Goal: Check status: Check status

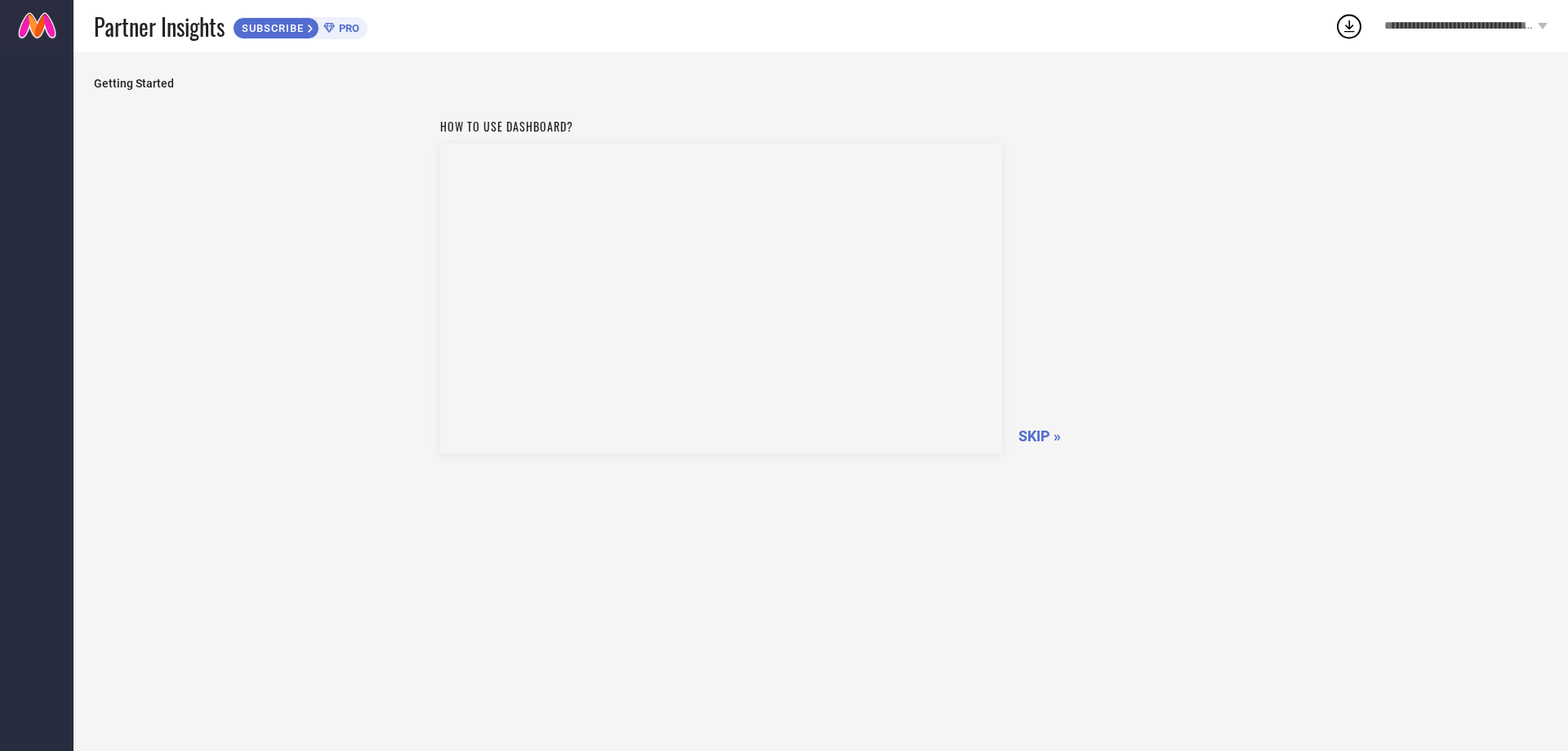
click at [1037, 436] on span "SKIP »" at bounding box center [1039, 435] width 42 height 17
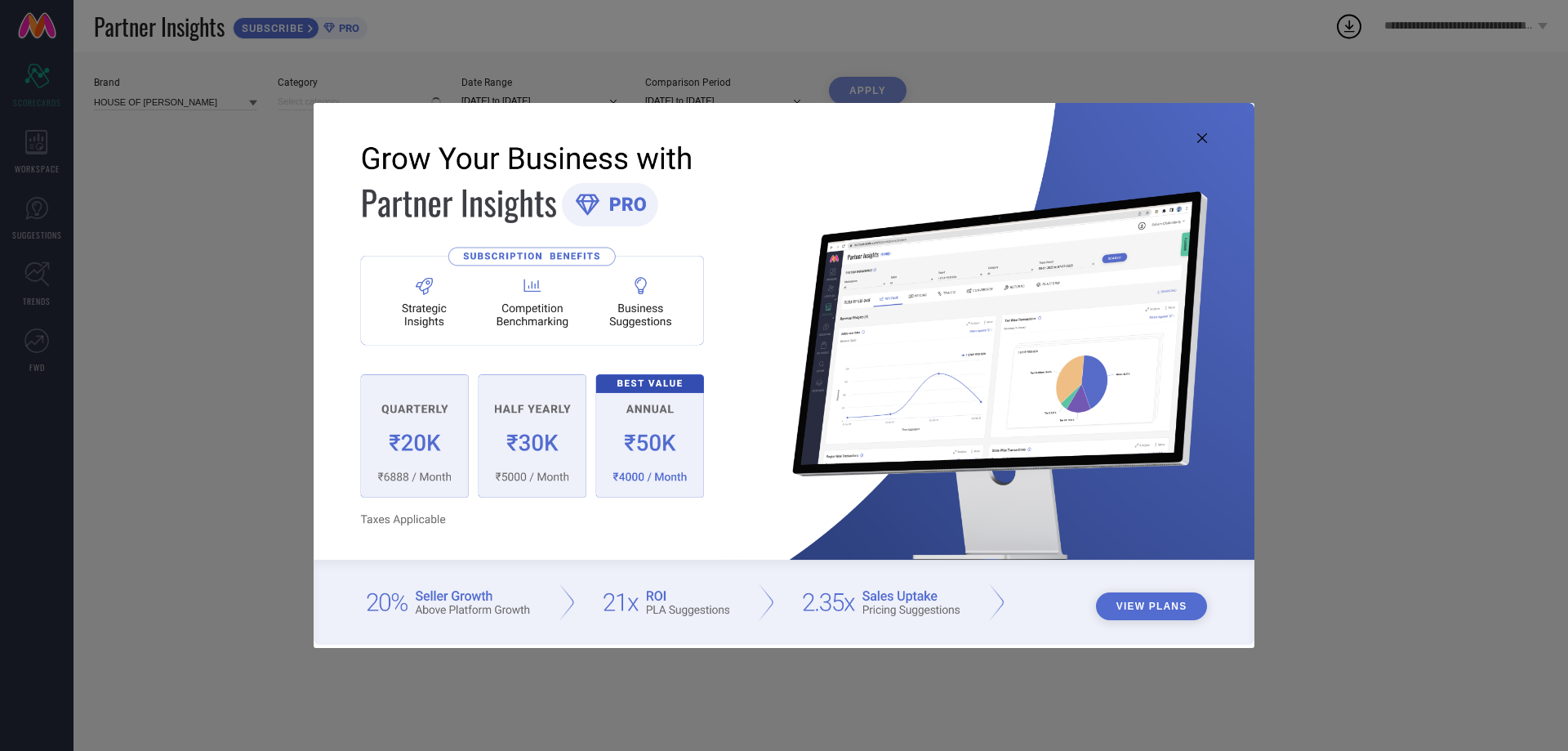
type input "All"
click at [1201, 135] on icon at bounding box center [1202, 138] width 10 height 10
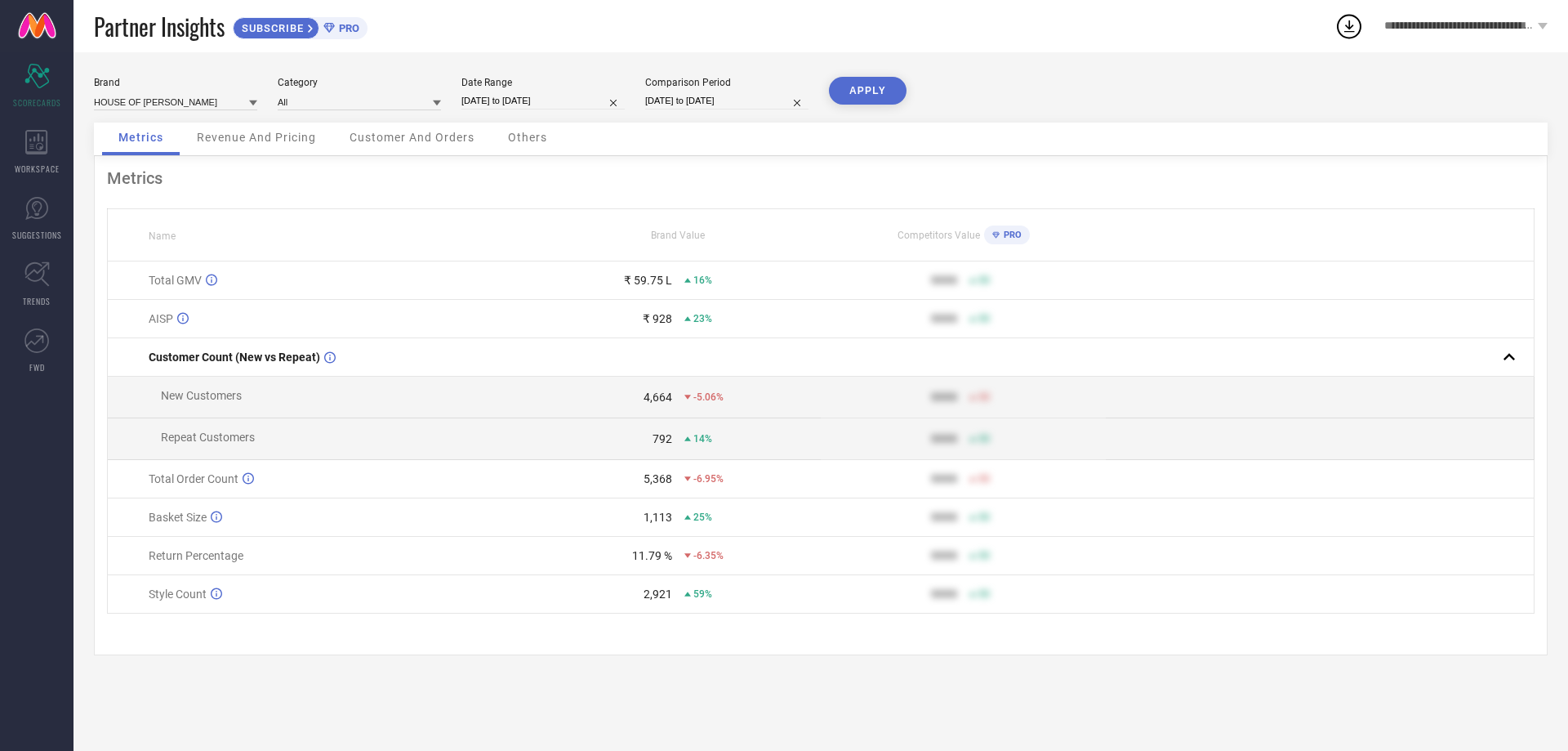
click at [558, 88] on div "Date Range [DATE] to [DATE]" at bounding box center [543, 92] width 164 height 33
click at [546, 98] on input "[DATE] to [DATE]" at bounding box center [543, 101] width 164 height 17
select select "6"
select select "2025"
select select "7"
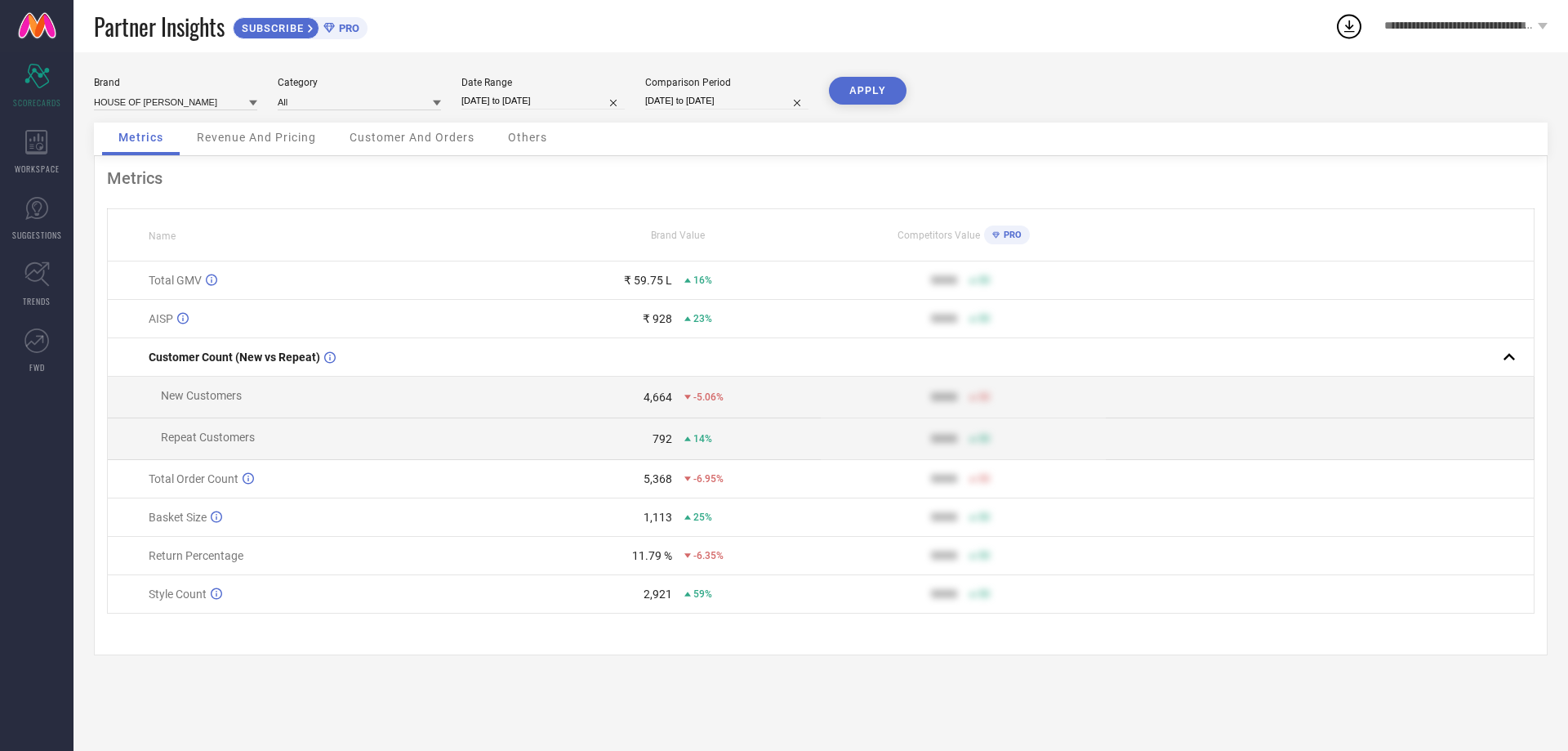
select select "2025"
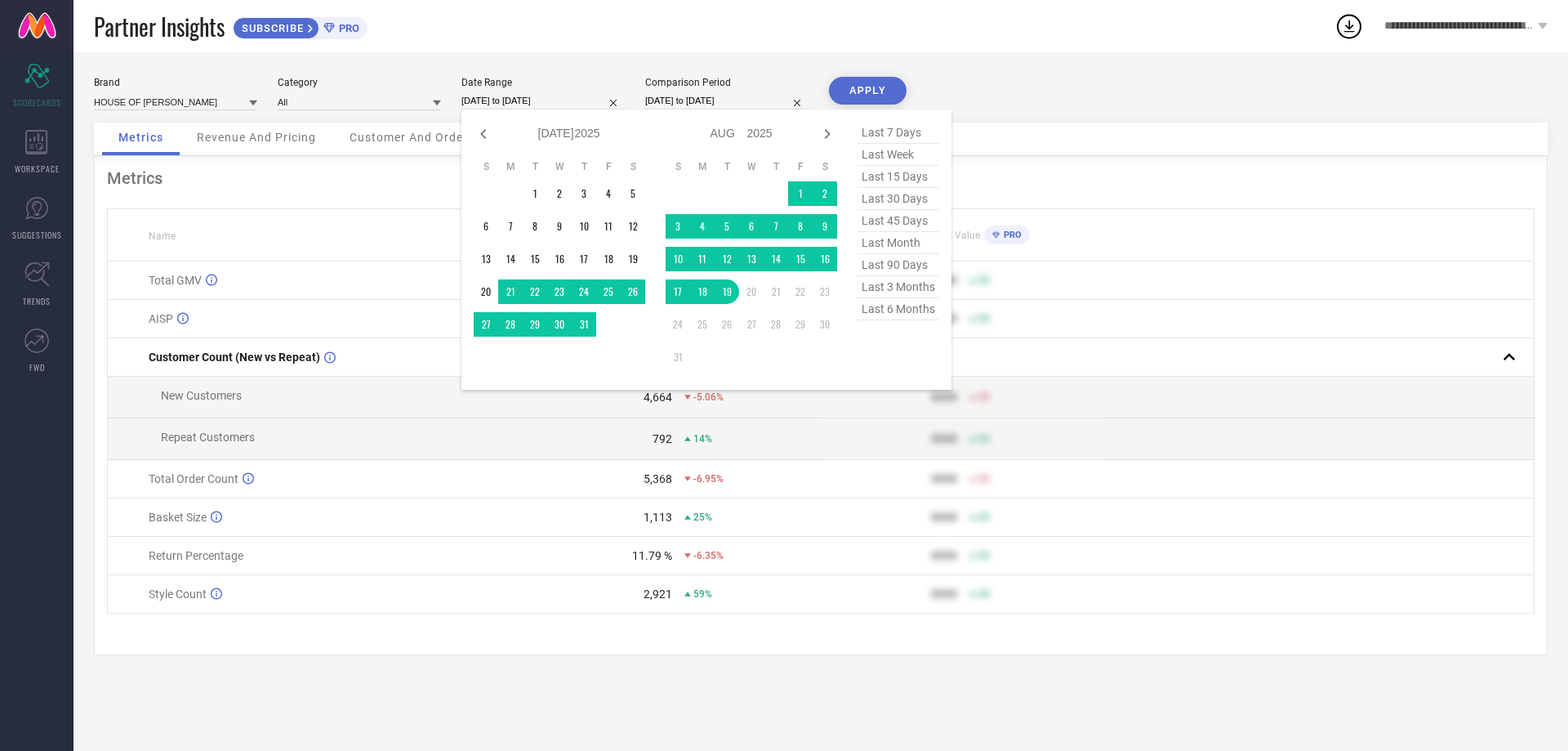
click at [1059, 82] on div "Brand HOUSE OF [PERSON_NAME] Category All Date Range [DATE] to [DATE] Jan Feb M…" at bounding box center [820, 99] width 1453 height 46
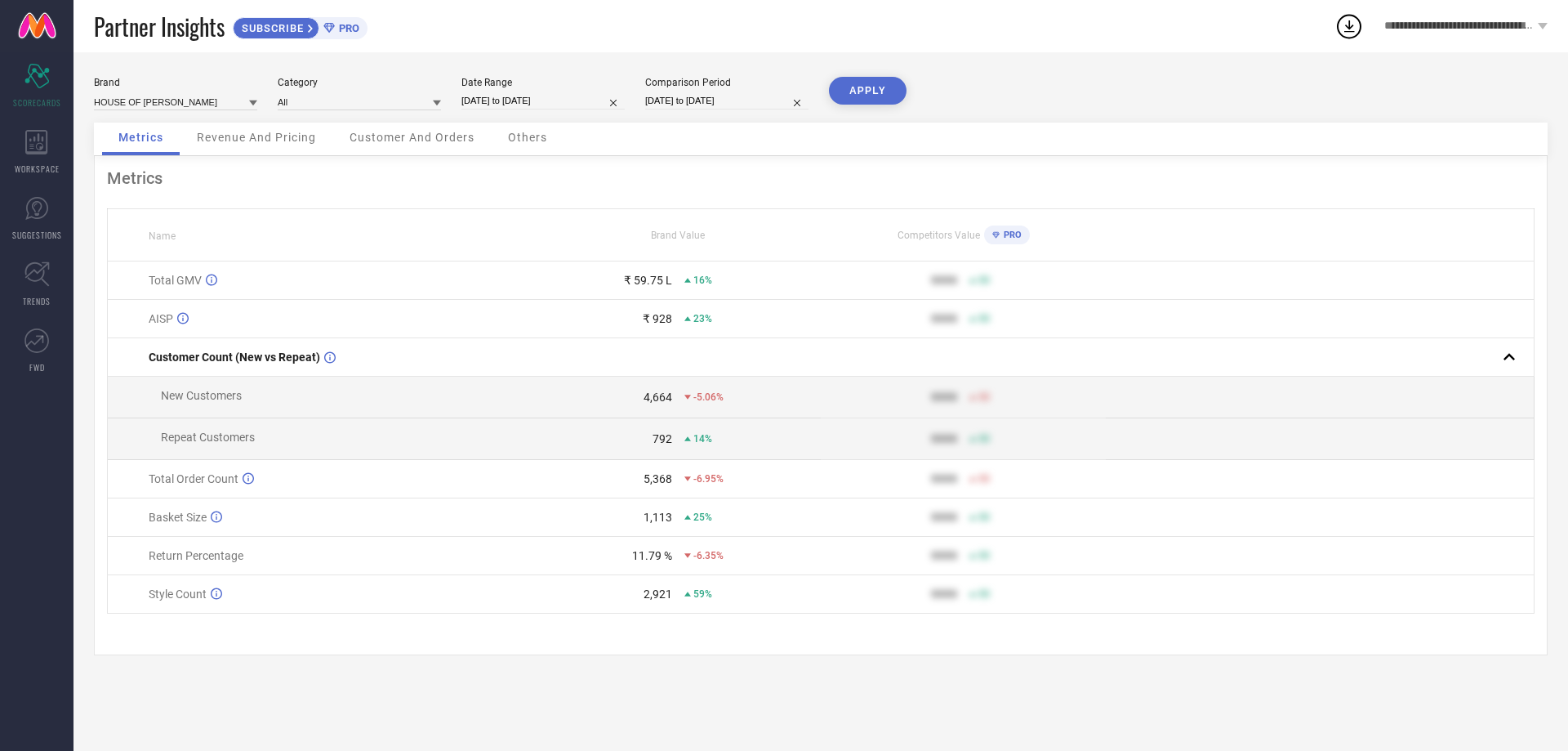
select select "6"
select select "2025"
select select "7"
select select "2025"
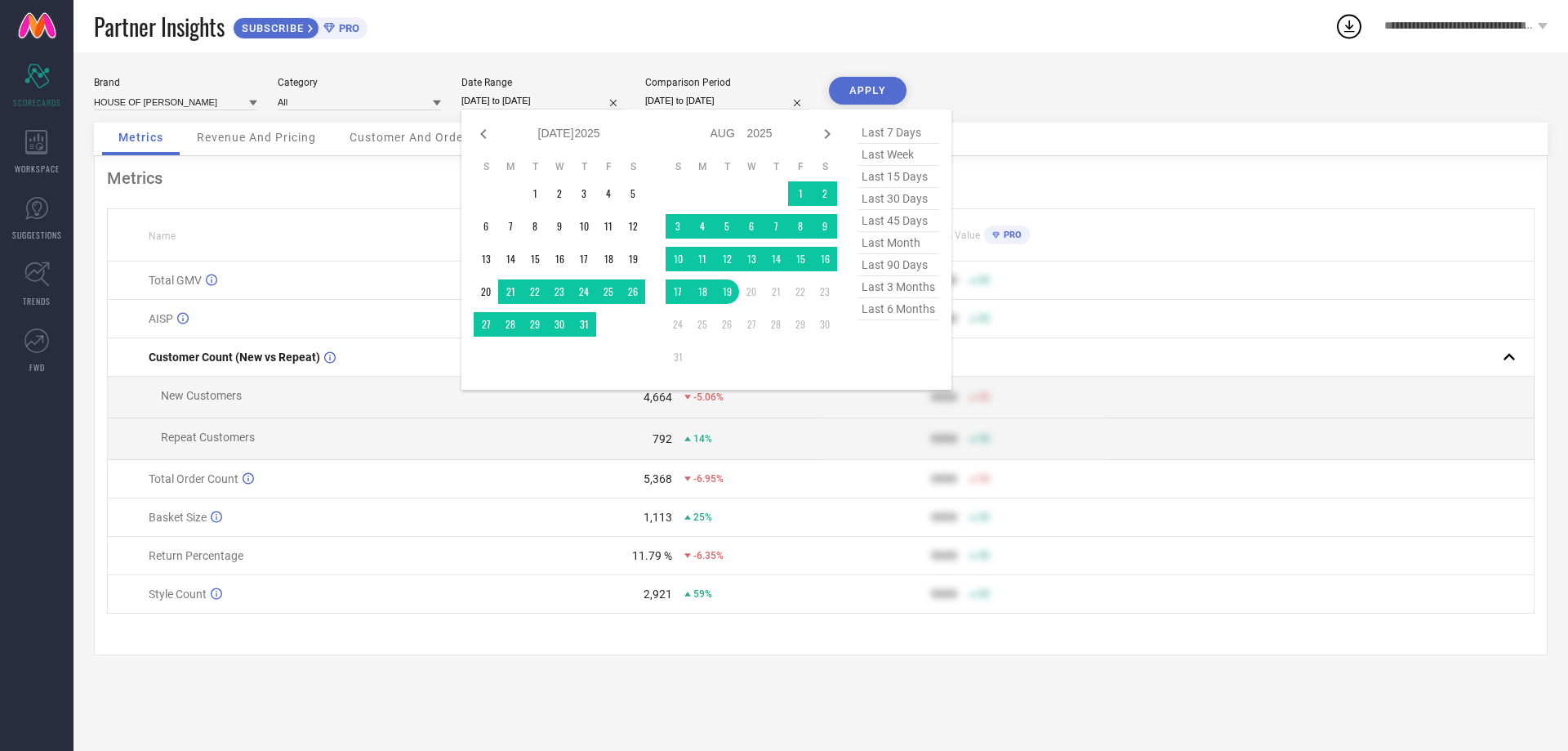
click at [553, 99] on input "[DATE] to [DATE]" at bounding box center [543, 101] width 164 height 17
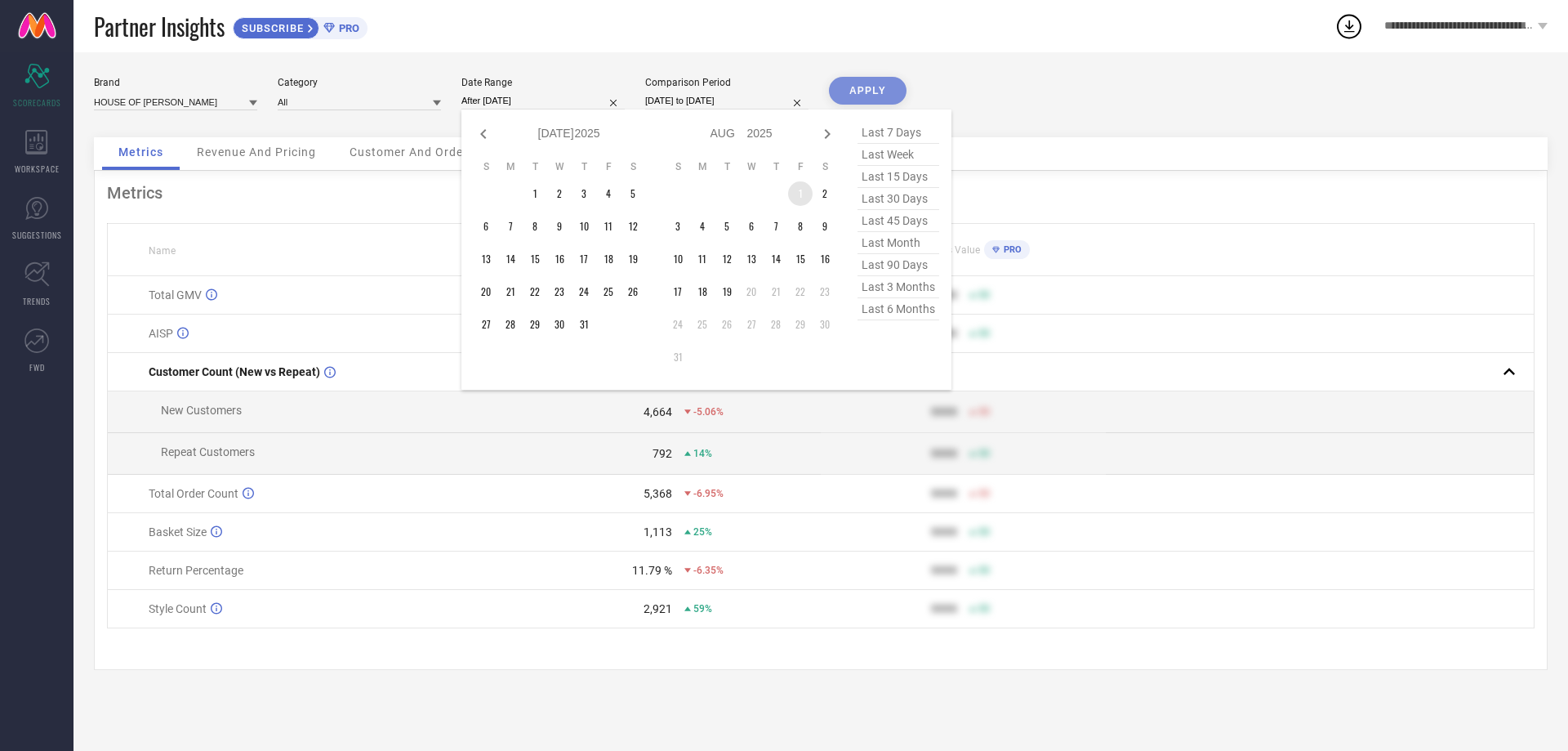
click at [800, 191] on td "1" at bounding box center [800, 193] width 25 height 25
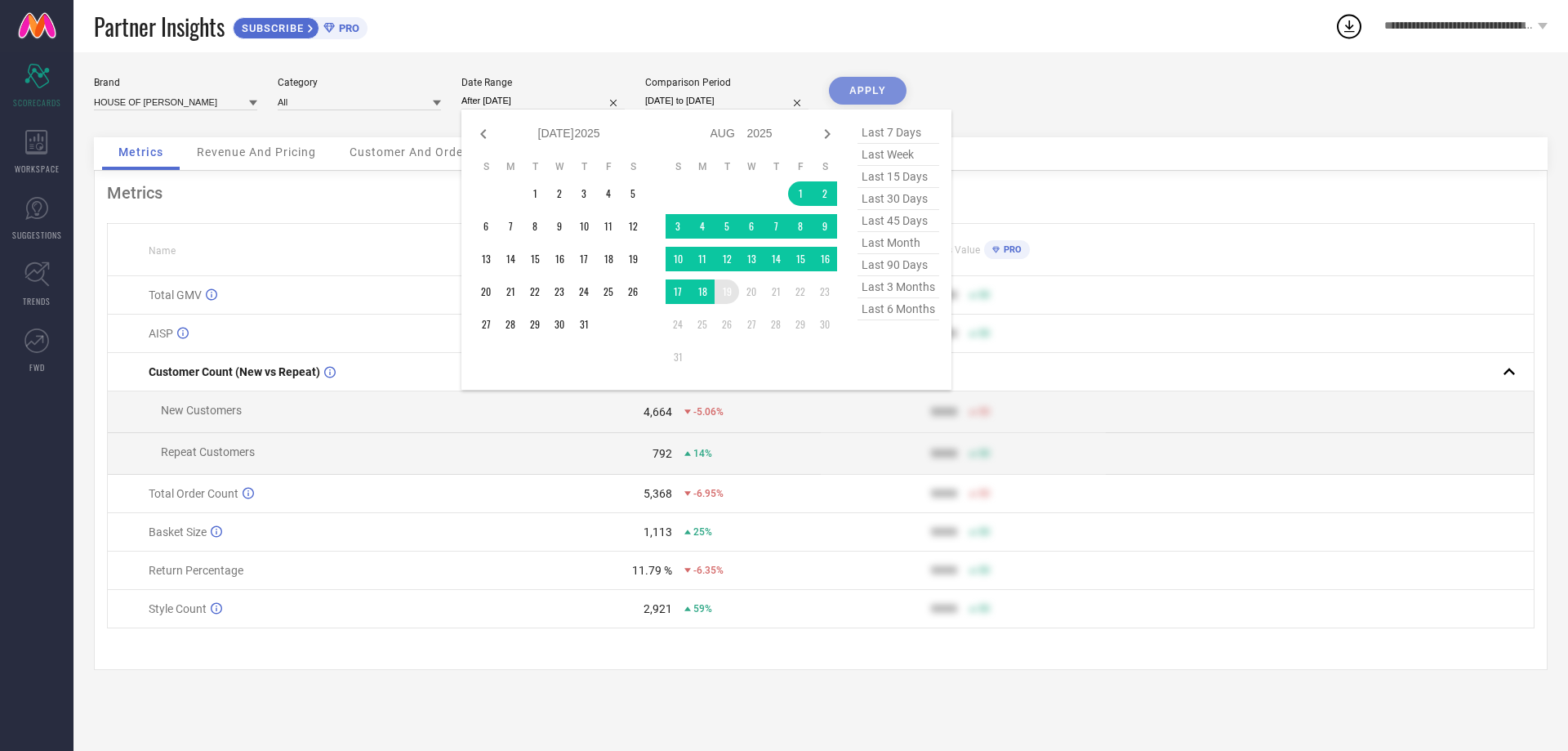
type input "[DATE] to [DATE]"
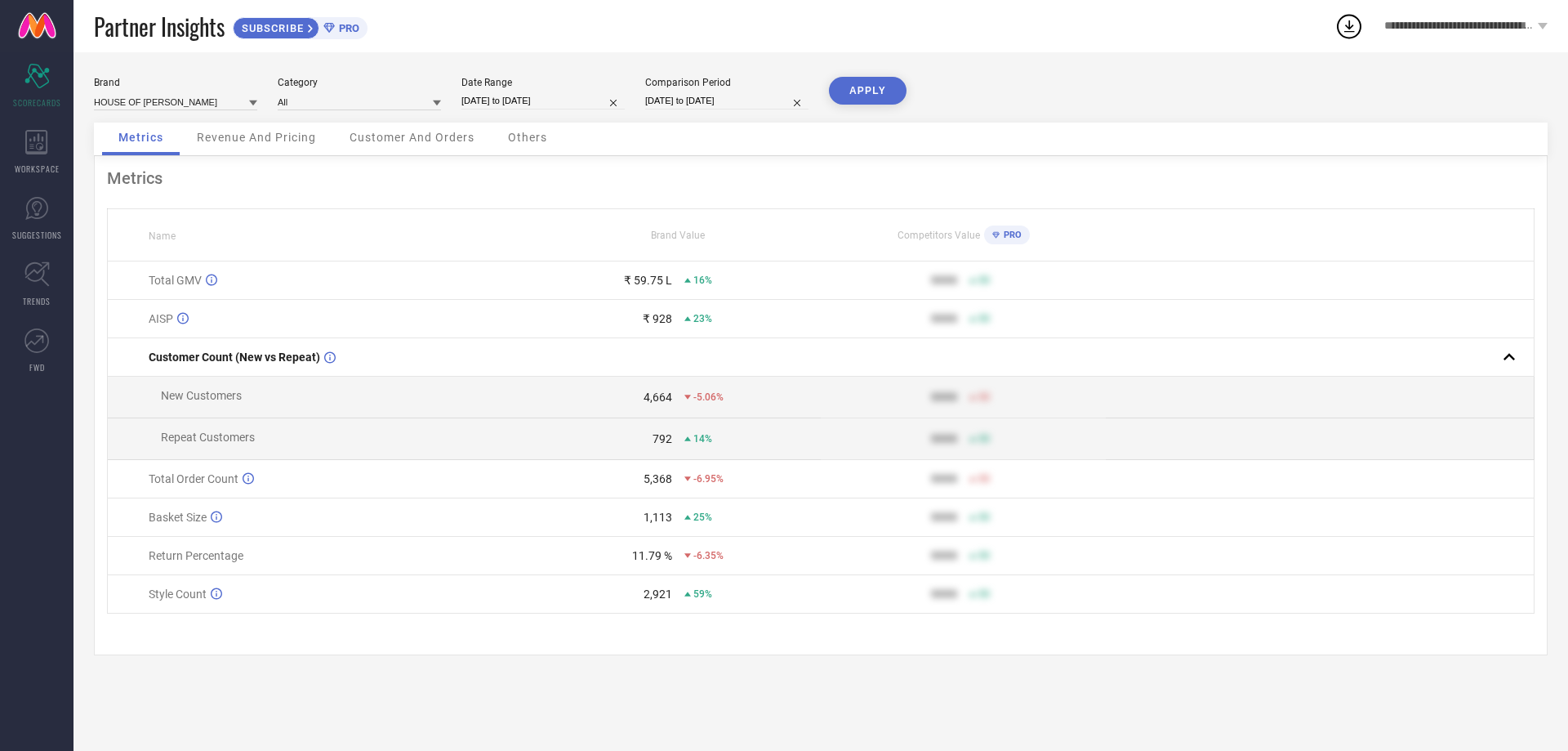
click at [708, 104] on input "[DATE] to [DATE]" at bounding box center [726, 101] width 164 height 17
select select "6"
select select "2024"
select select "7"
select select "2024"
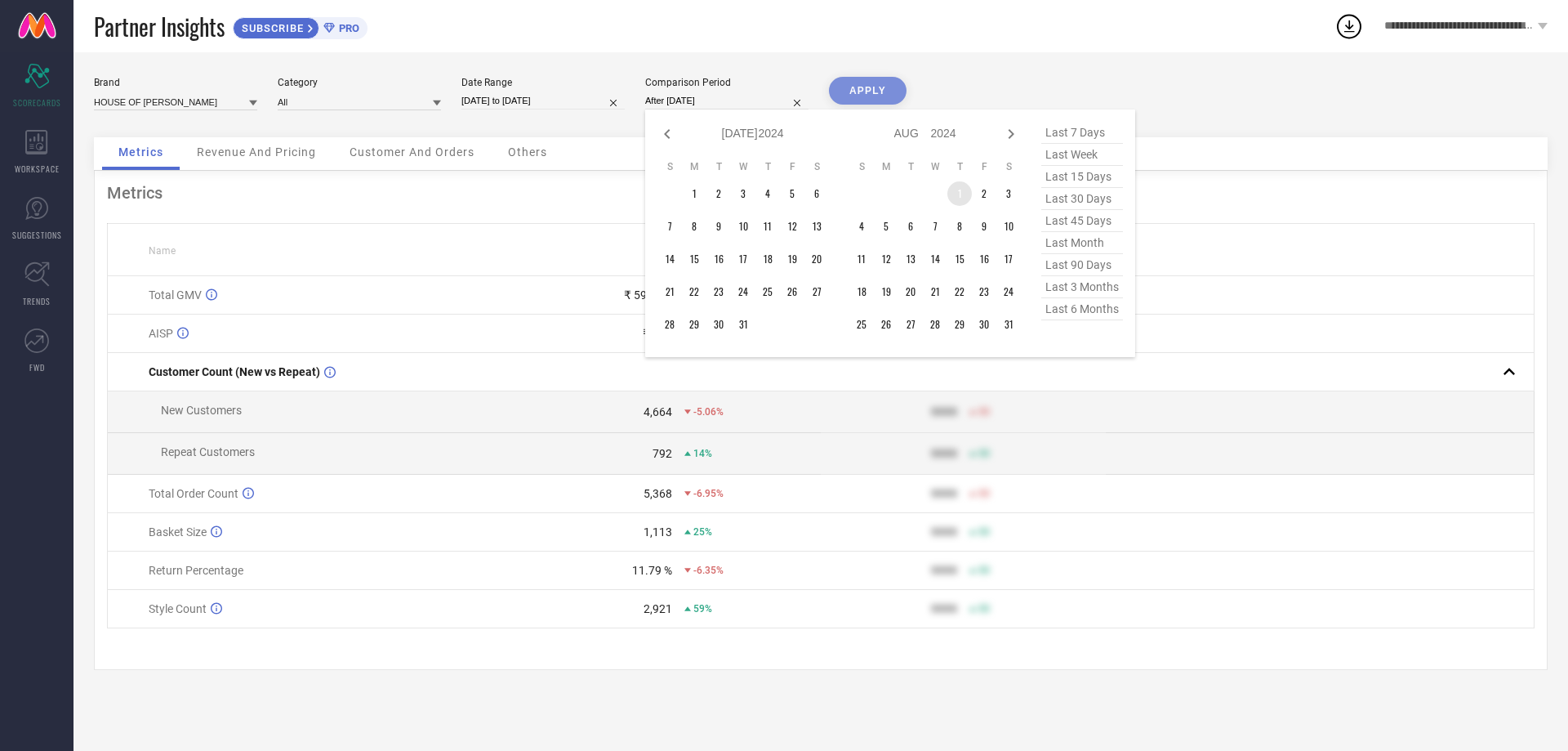
click at [960, 194] on td "1" at bounding box center [960, 193] width 25 height 25
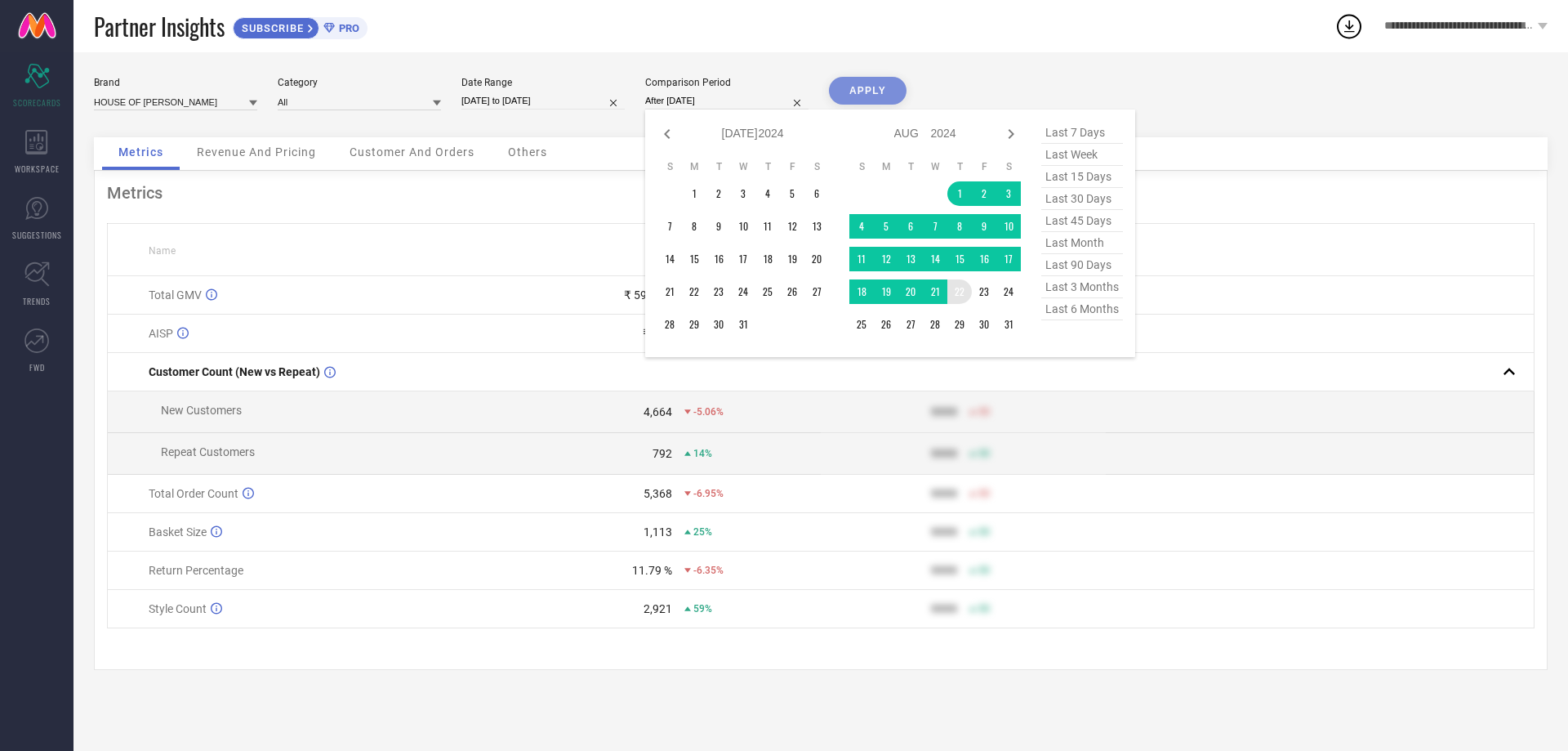
type input "[DATE] to [DATE]"
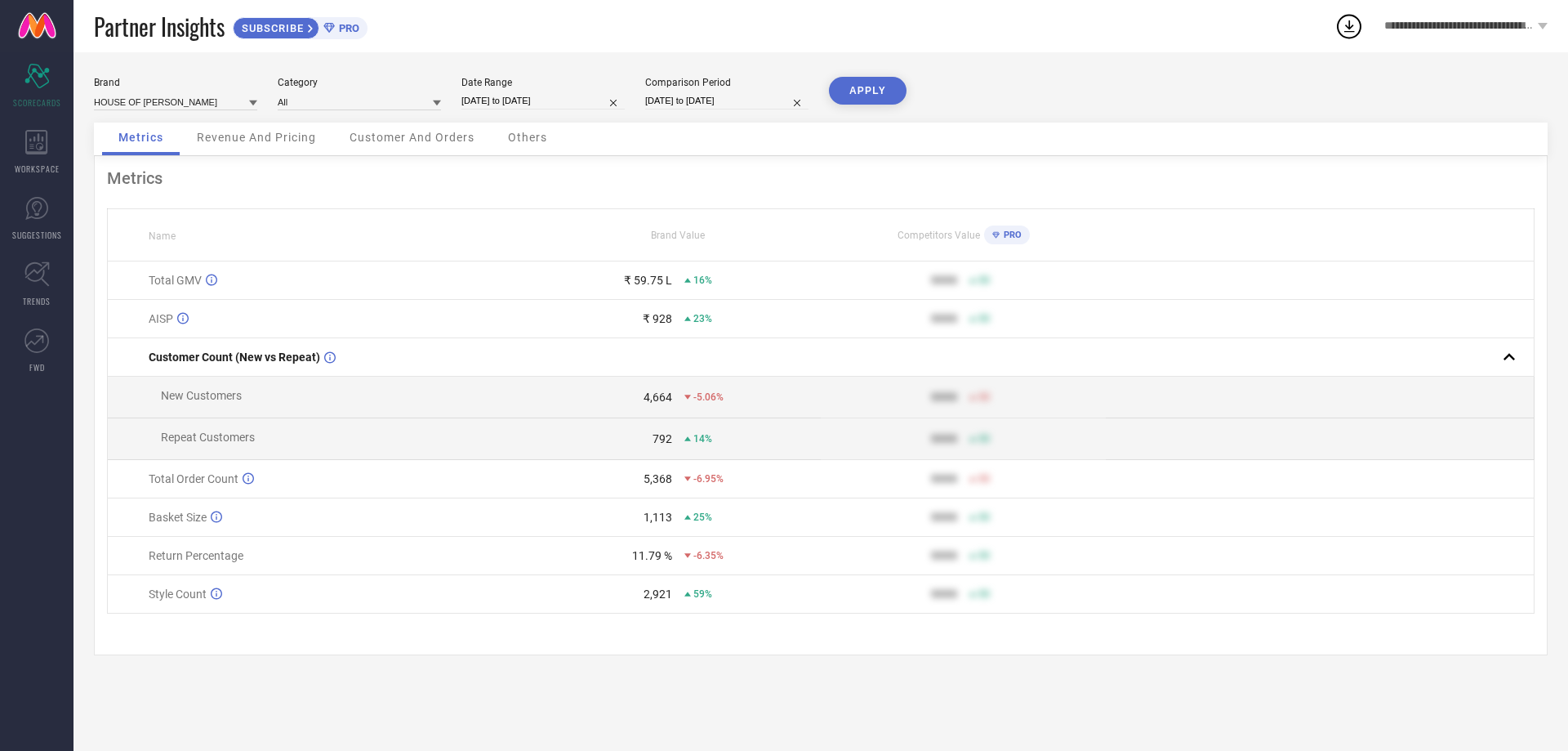
click at [867, 93] on button "APPLY" at bounding box center [867, 90] width 77 height 28
select select "7"
select select "2025"
select select "8"
select select "2025"
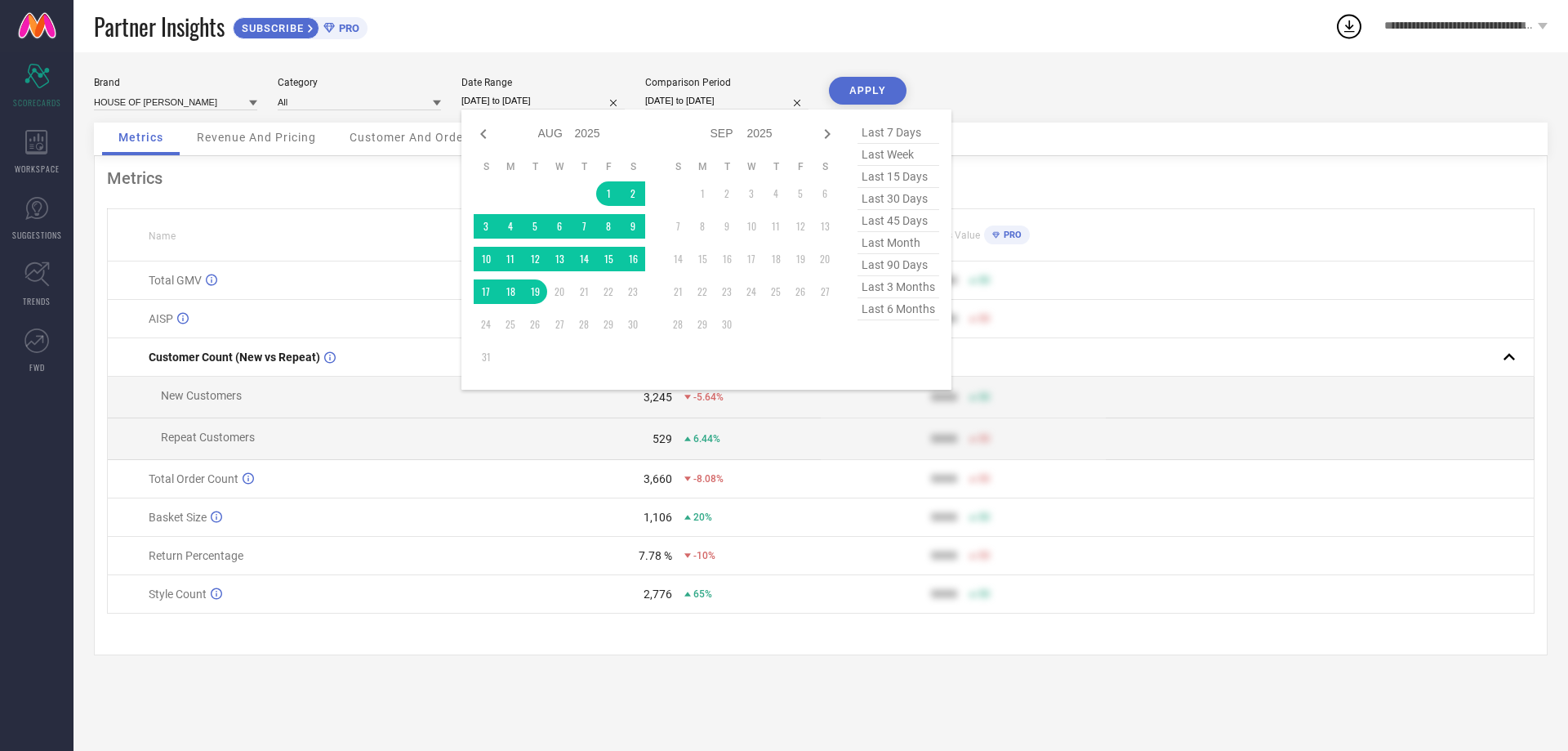
click at [523, 99] on input "[DATE] to [DATE]" at bounding box center [543, 101] width 164 height 17
click at [719, 99] on input "[DATE] to [DATE]" at bounding box center [726, 101] width 164 height 17
select select "7"
select select "2024"
select select "8"
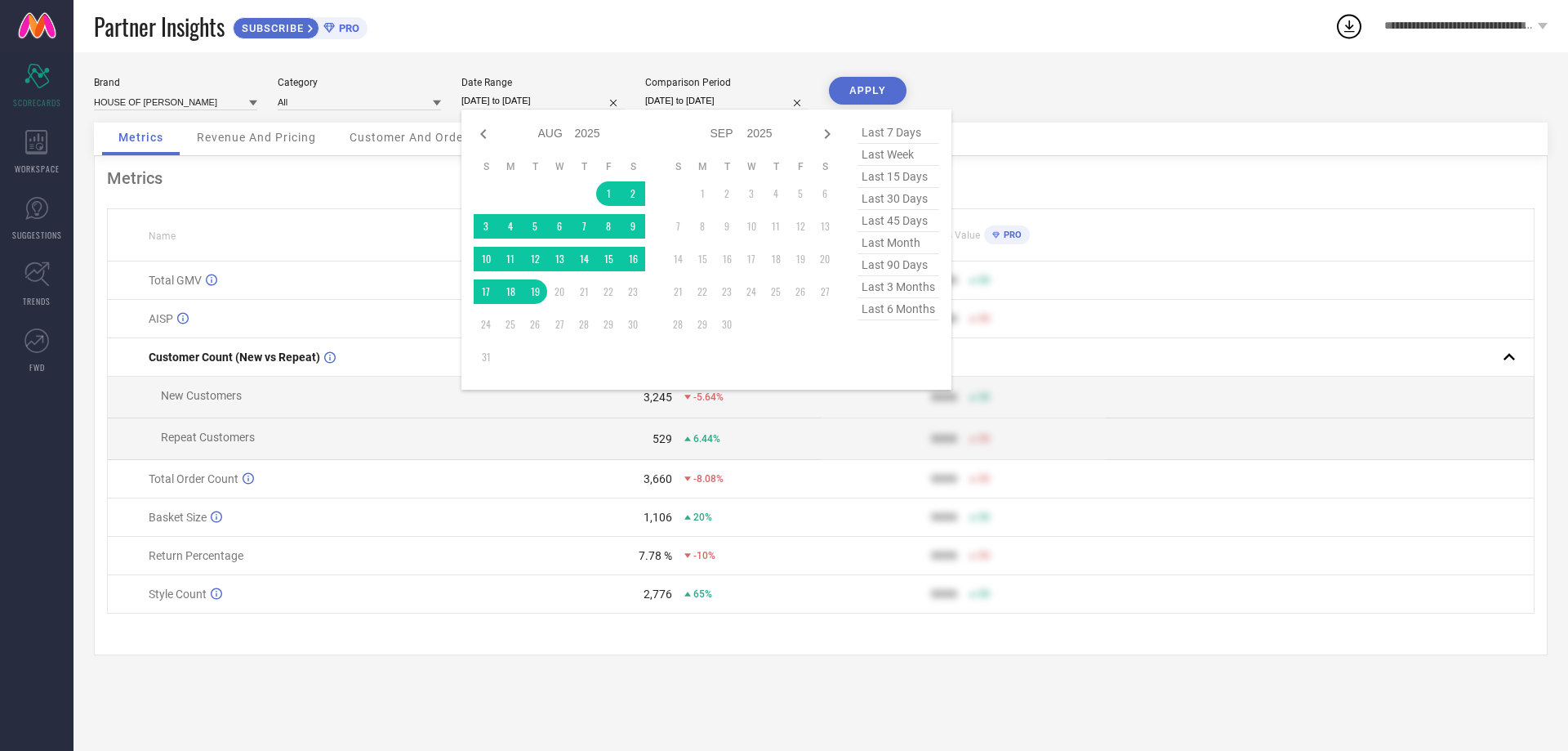
select select "2024"
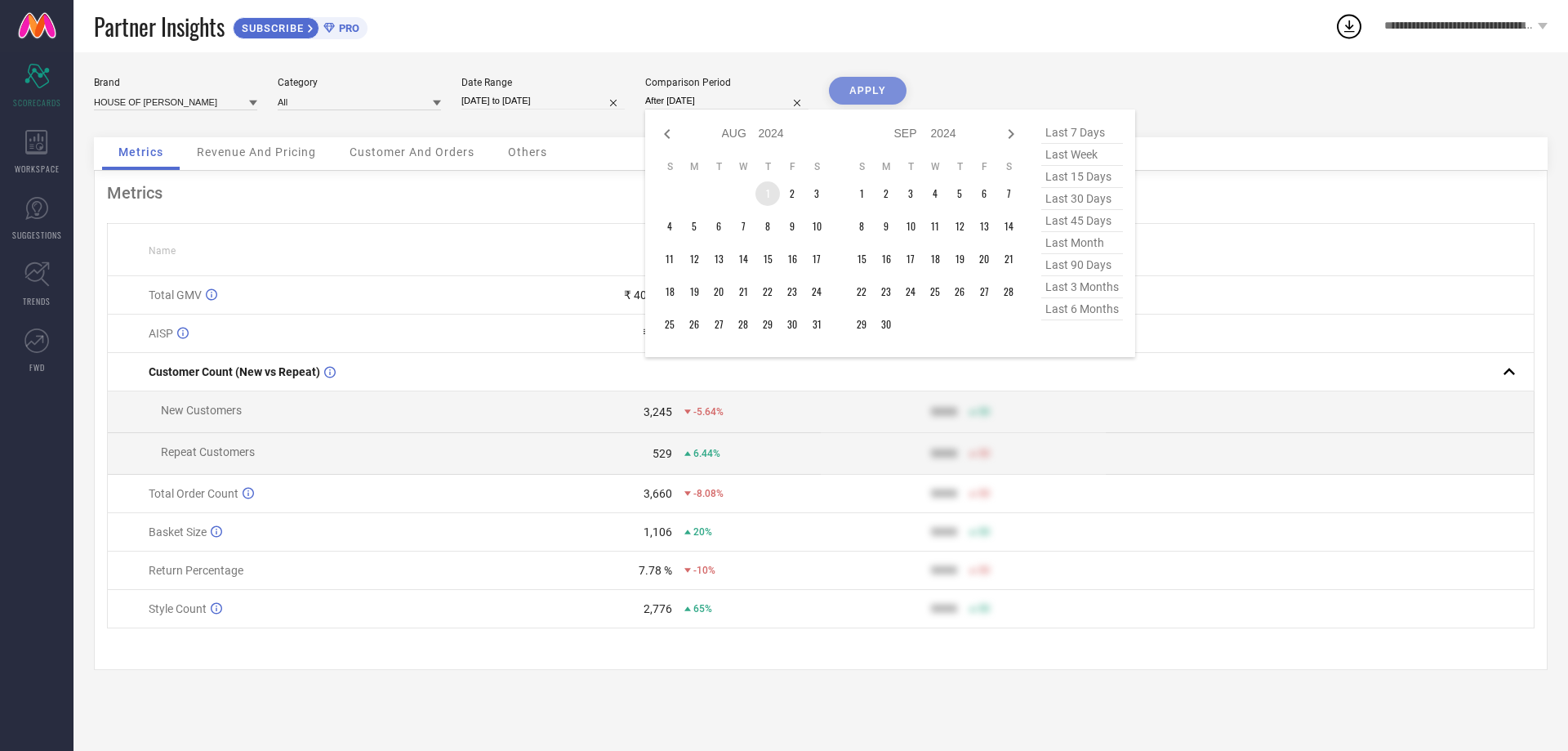
click at [770, 191] on td "1" at bounding box center [767, 193] width 25 height 25
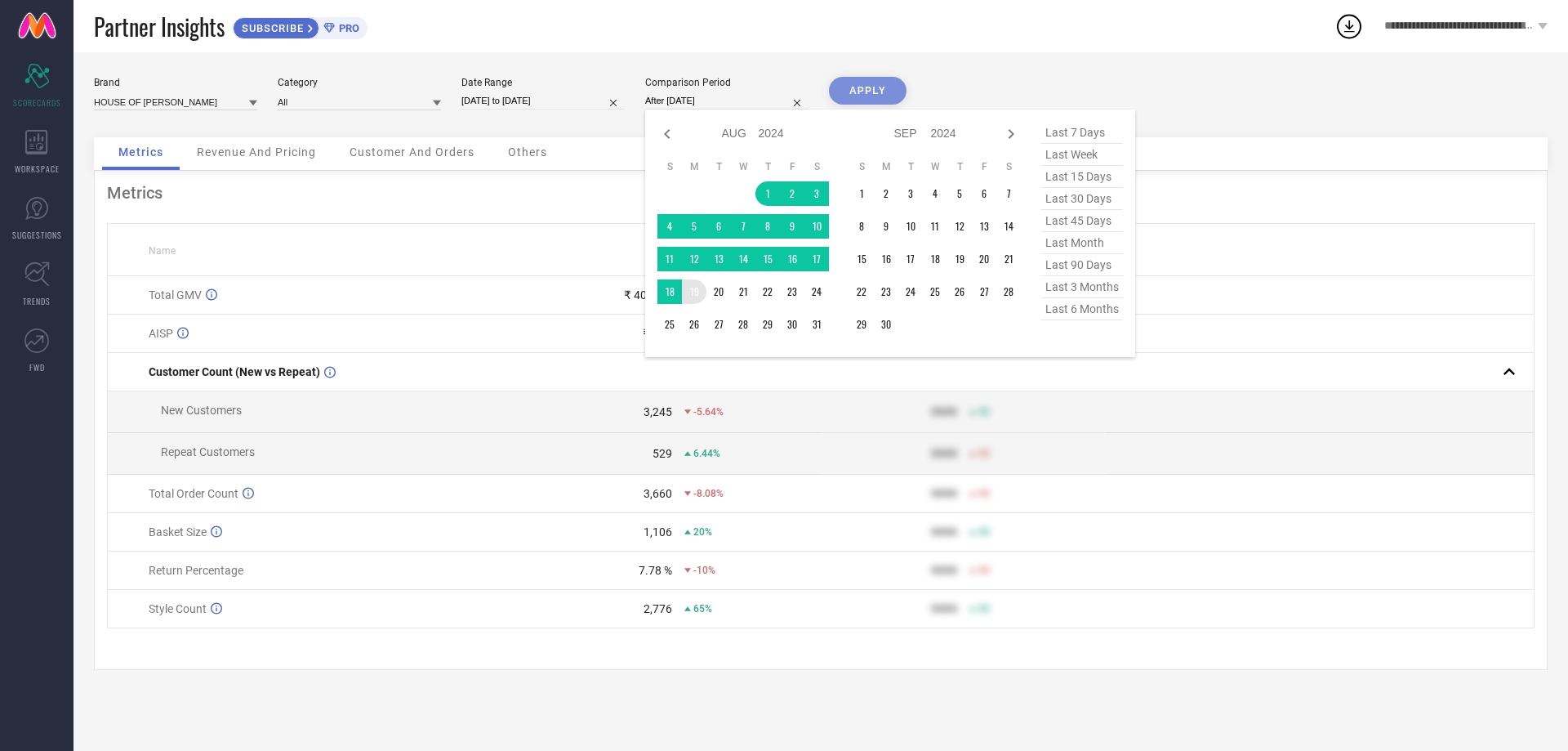
type input "[DATE] to [DATE]"
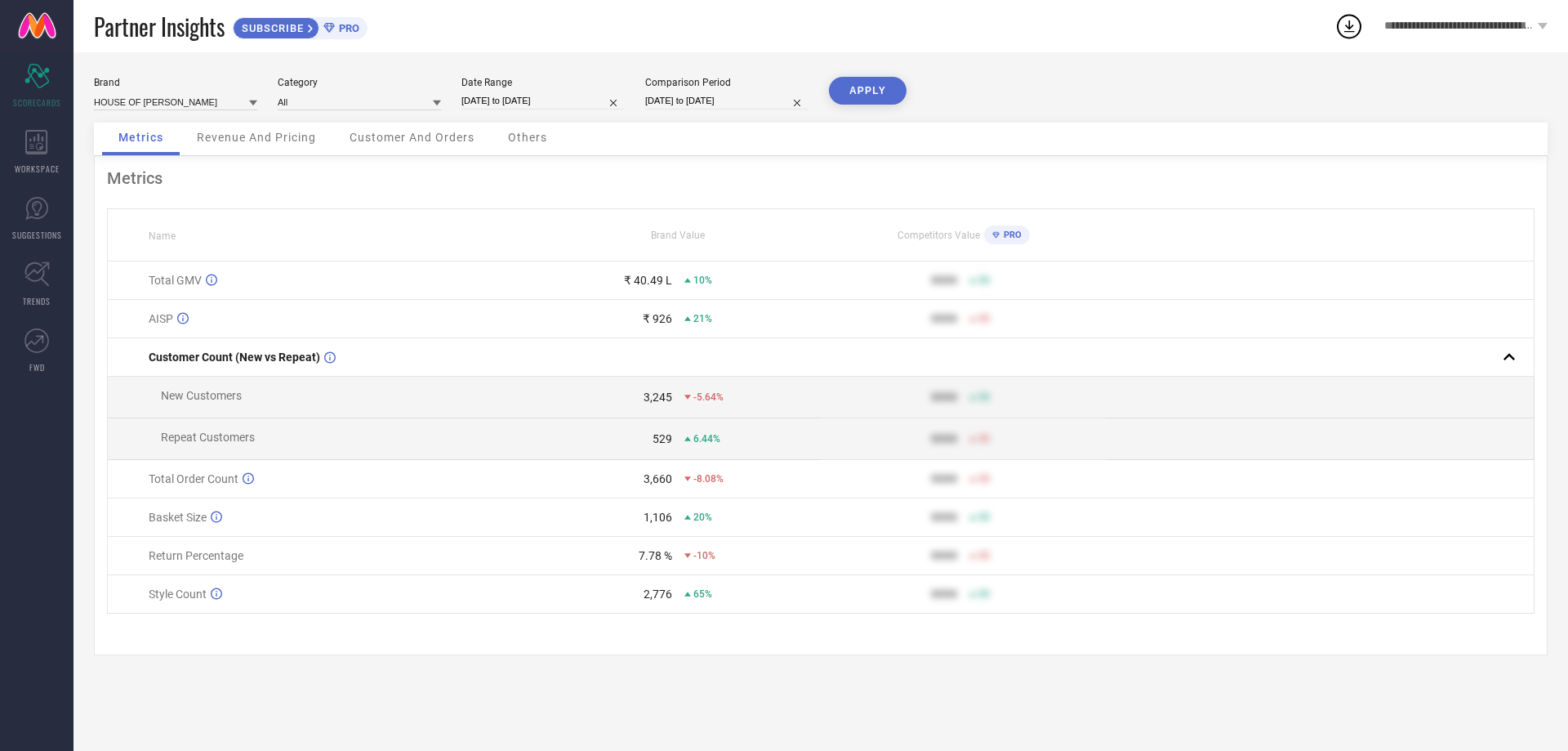
click at [875, 102] on button "APPLY" at bounding box center [867, 90] width 77 height 28
select select "7"
select select "2025"
select select "8"
select select "2025"
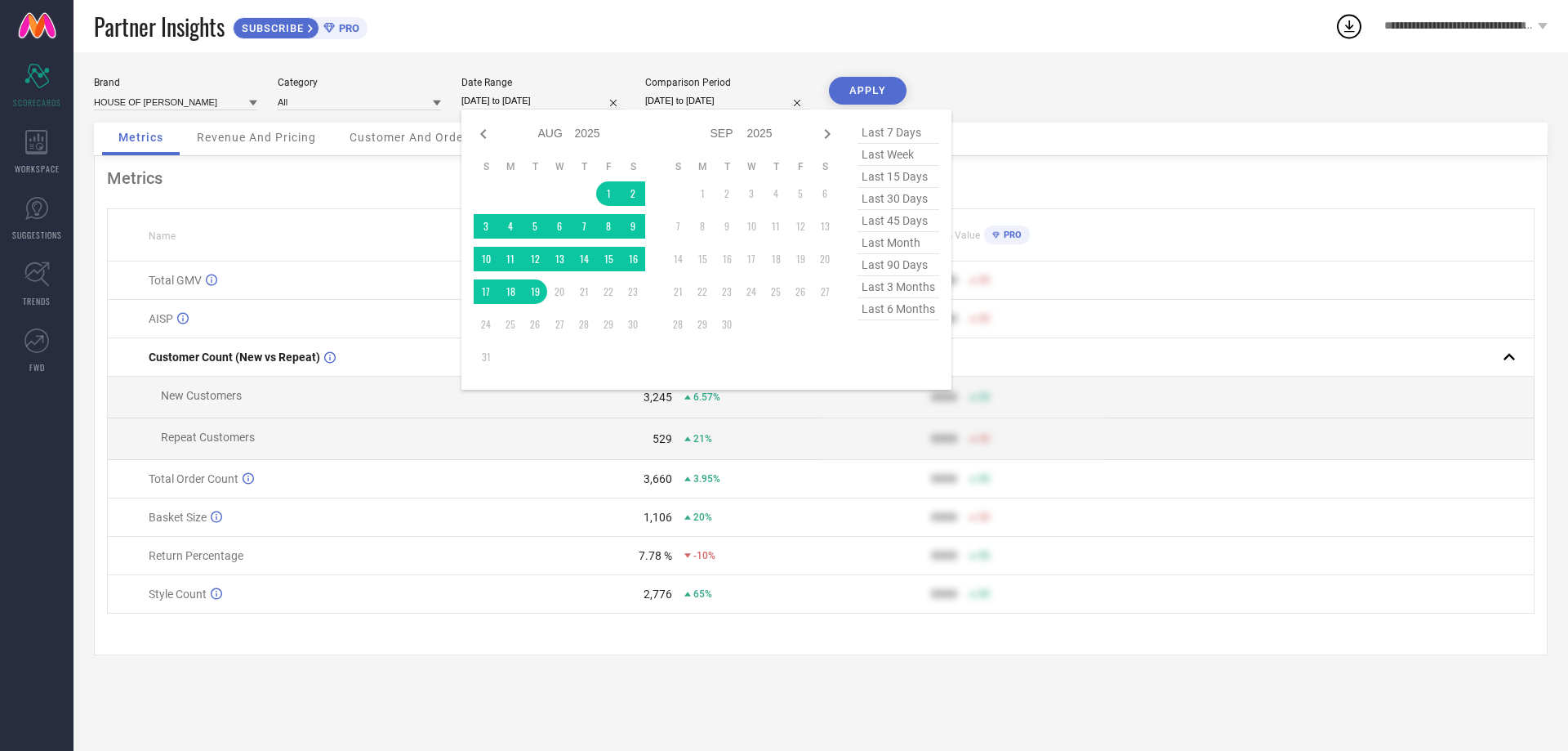
click at [538, 99] on input "[DATE] to [DATE]" at bounding box center [543, 101] width 164 height 17
select select "7"
select select "2024"
select select "8"
select select "2024"
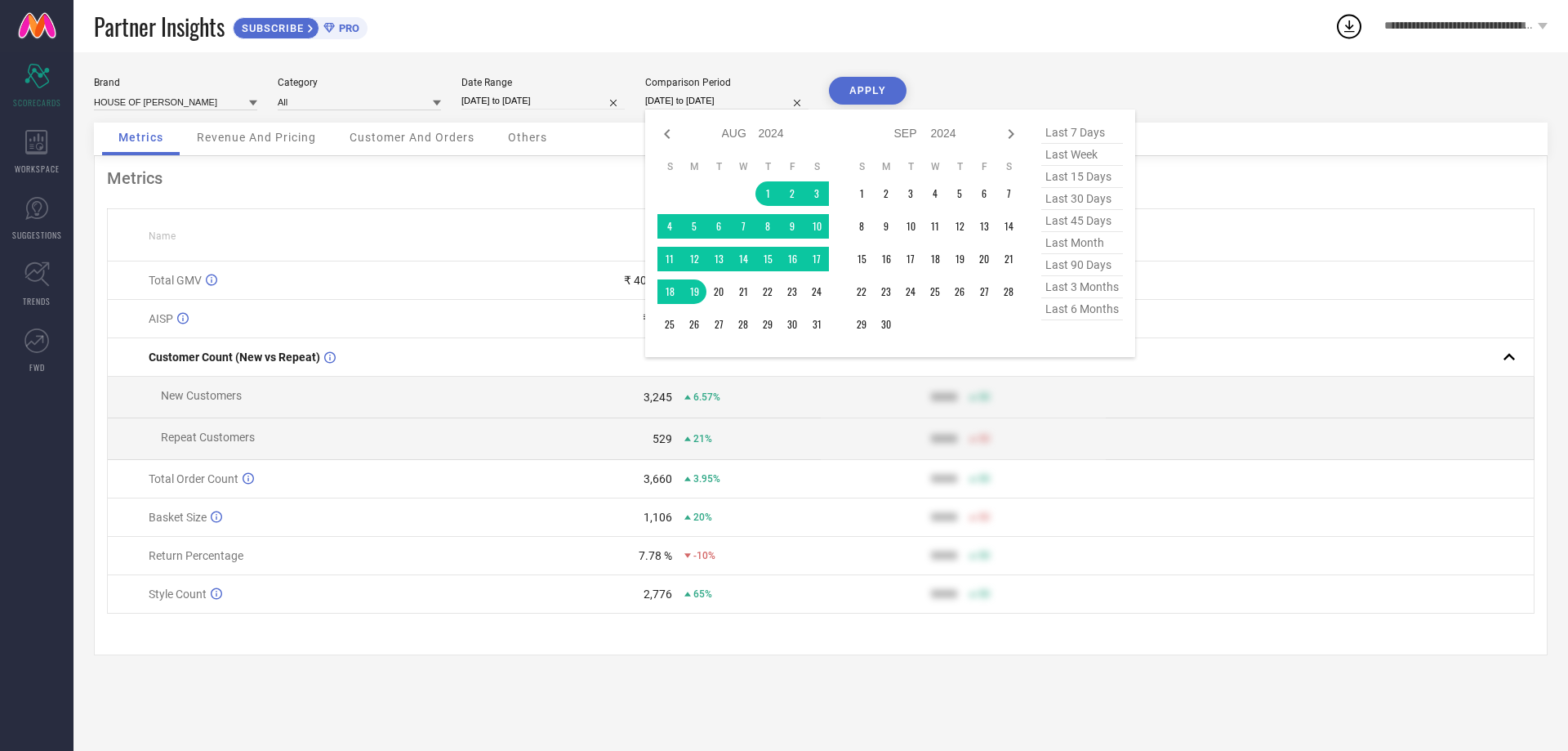
click at [729, 102] on input "[DATE] to [DATE]" at bounding box center [726, 101] width 164 height 17
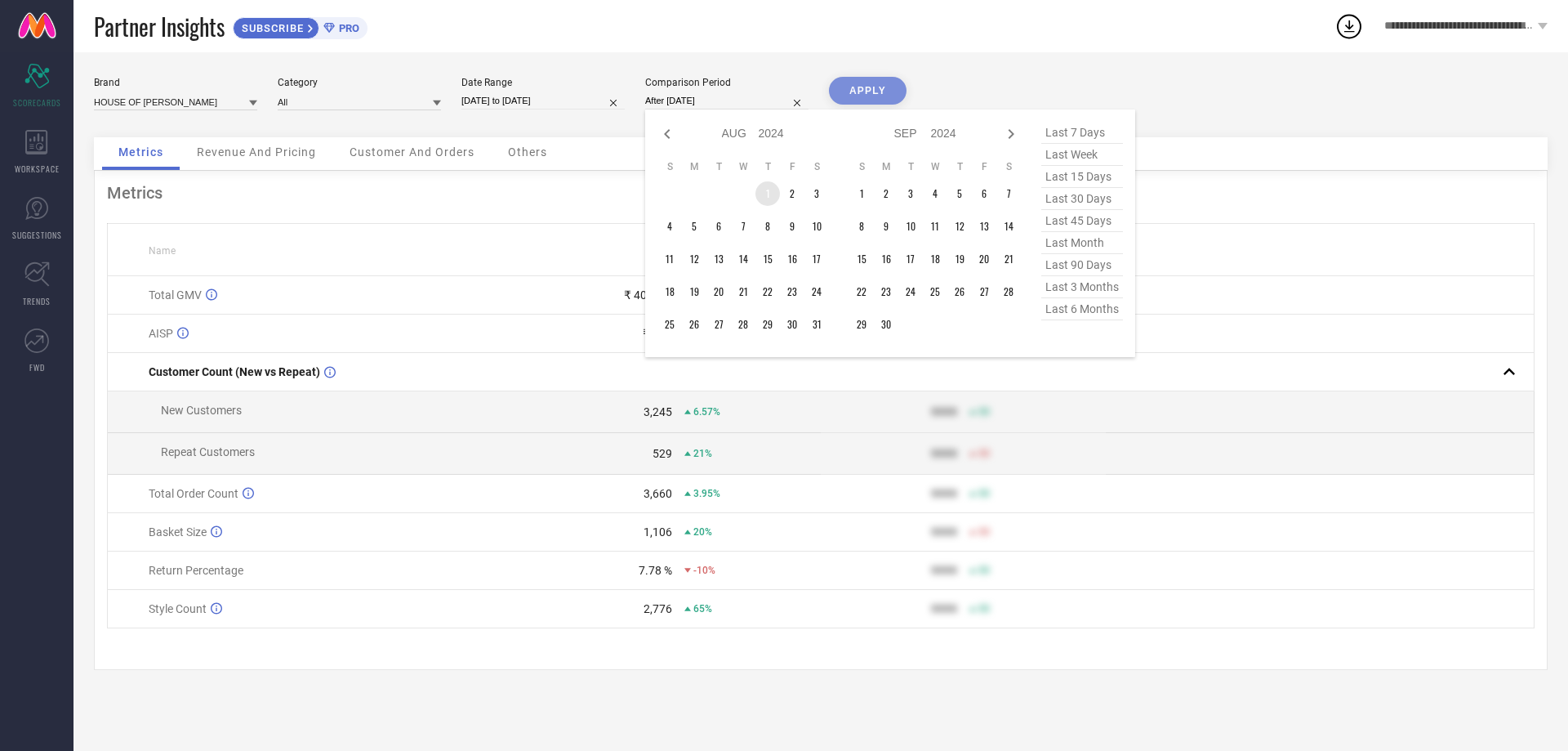
click at [765, 189] on td "1" at bounding box center [767, 193] width 25 height 25
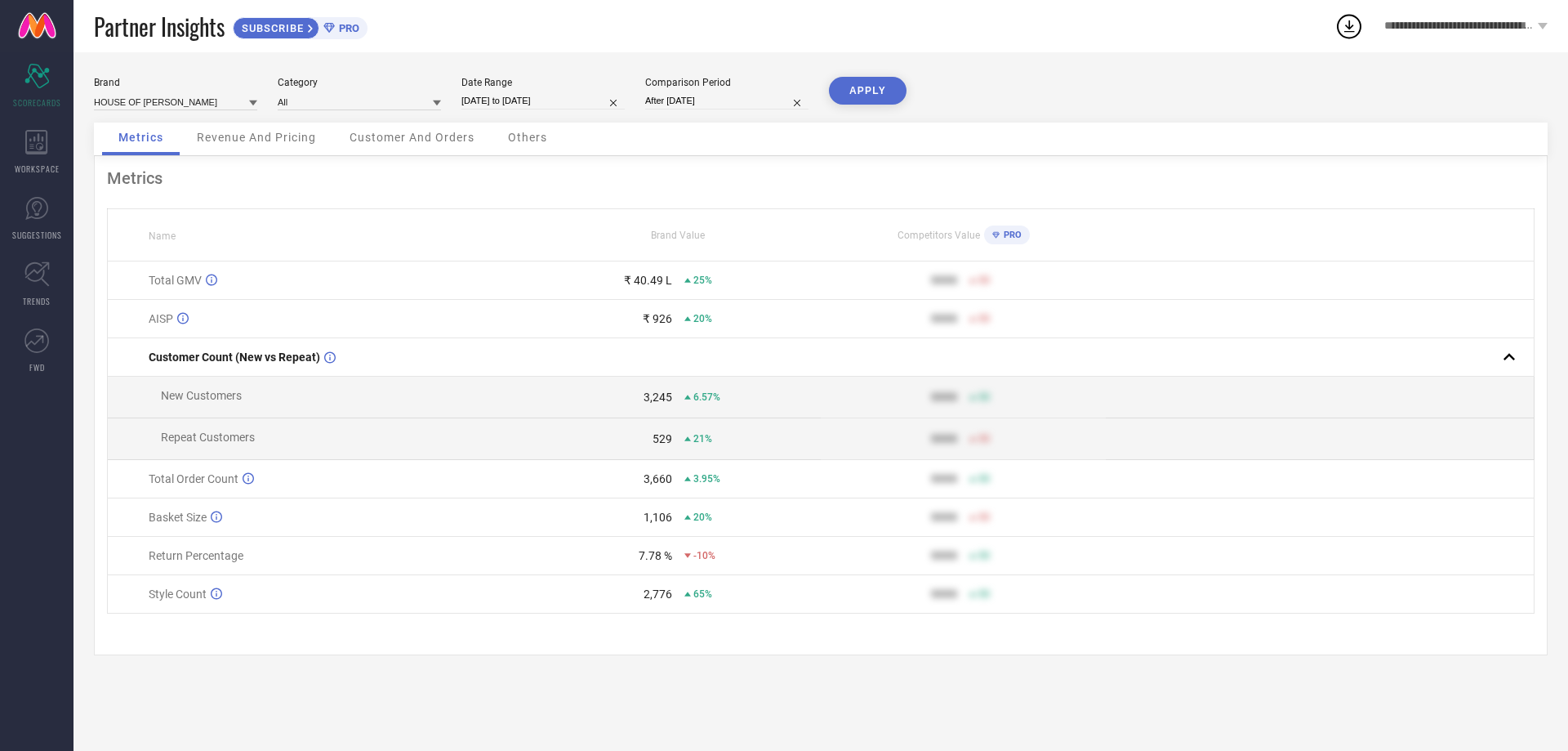
type input "[DATE] to [DATE]"
click at [881, 89] on button "APPLY" at bounding box center [867, 90] width 77 height 28
click at [543, 101] on input "[DATE] to [DATE]" at bounding box center [543, 101] width 164 height 17
select select "7"
select select "2025"
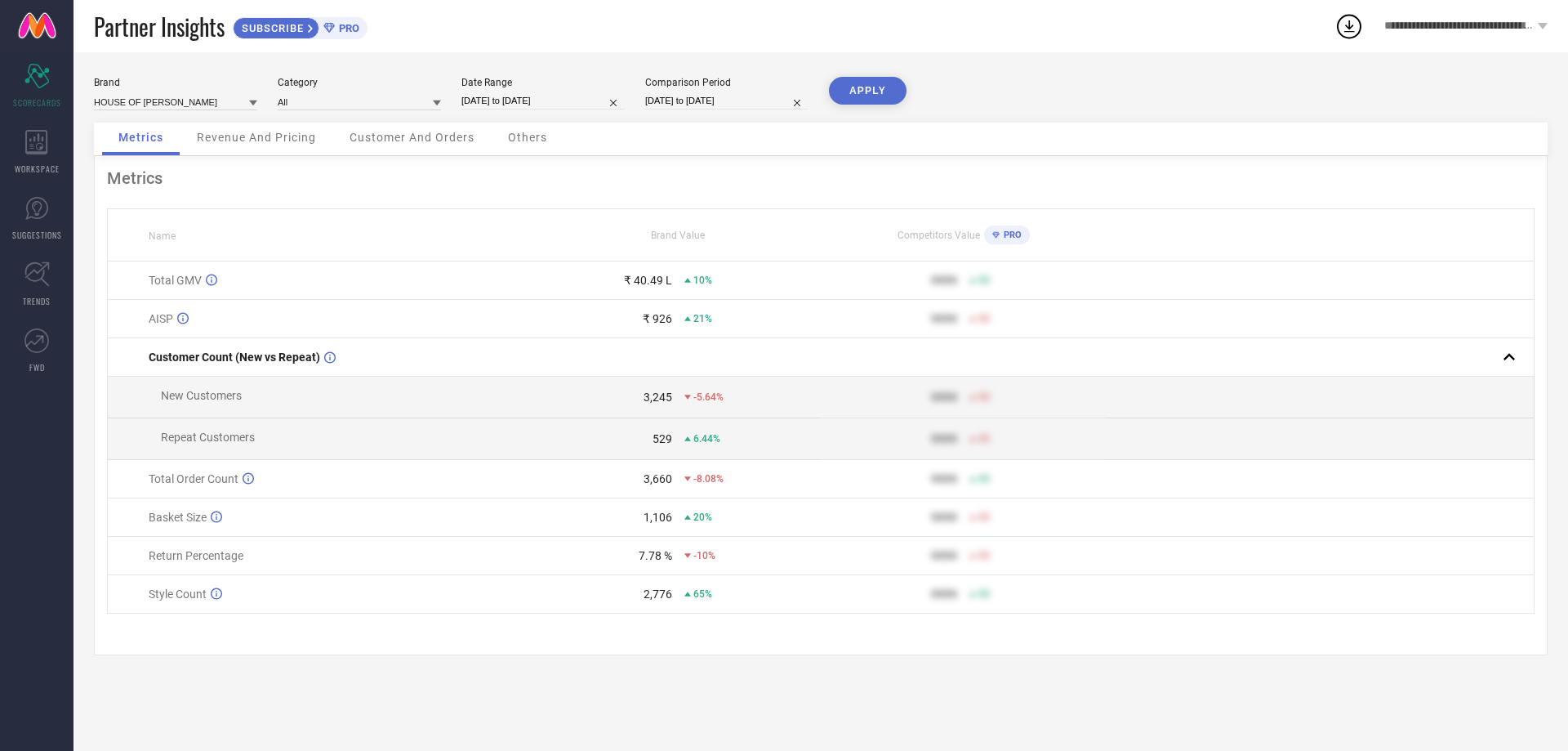
select select "8"
select select "2025"
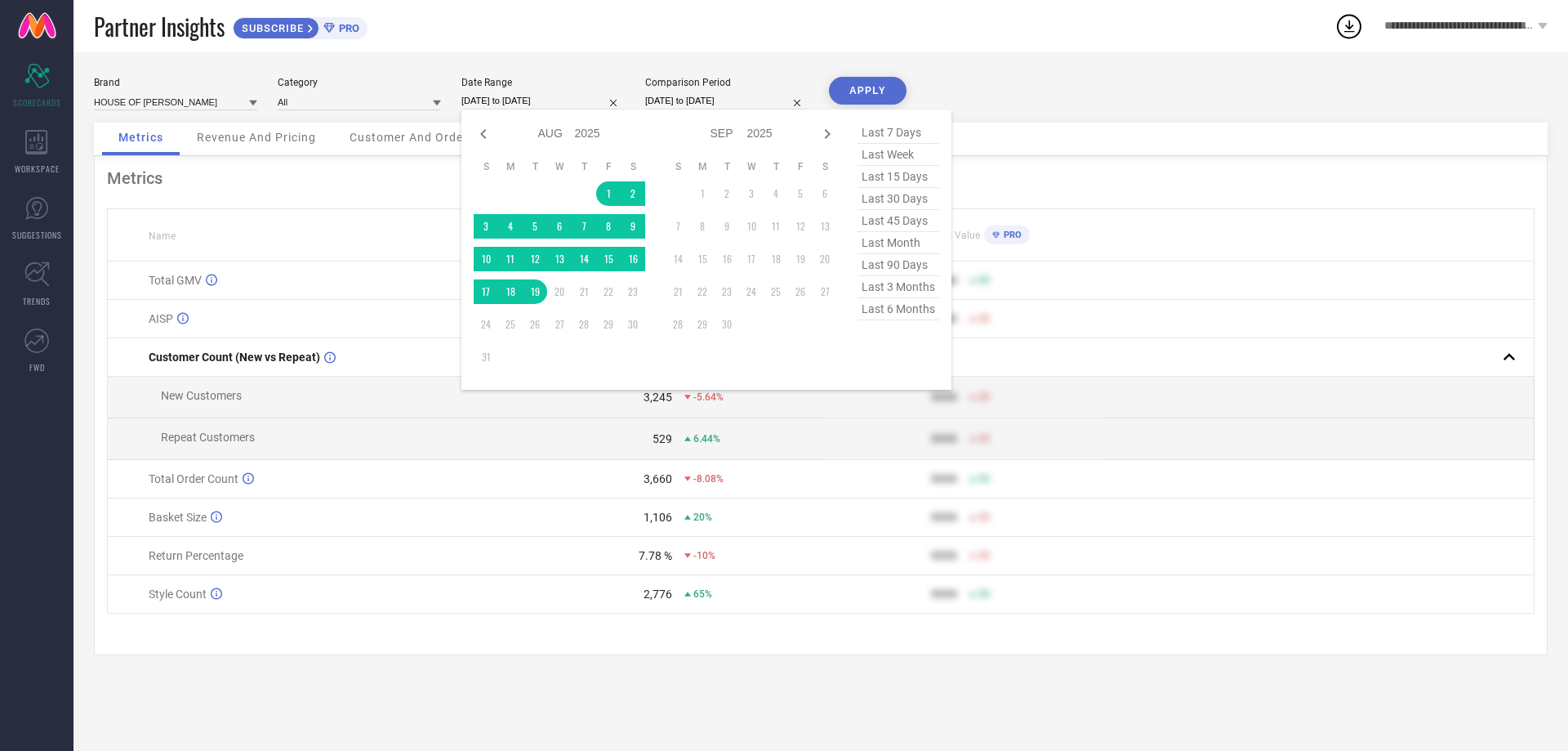
click at [1140, 81] on div "Brand HOUSE OF [GEOGRAPHIC_DATA] Category All Date Range [DATE] to [DATE] Jan F…" at bounding box center [820, 99] width 1453 height 46
